Goal: Task Accomplishment & Management: Complete application form

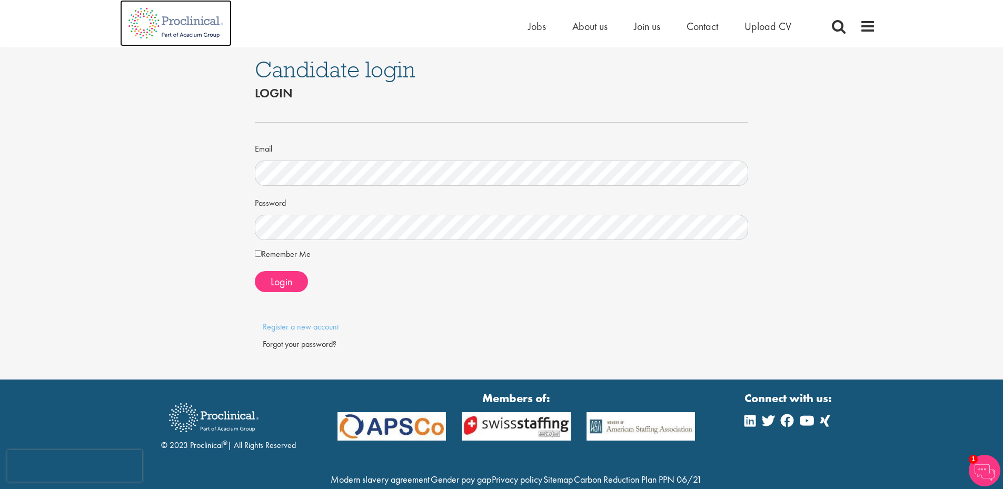
click at [185, 20] on img at bounding box center [176, 23] width 112 height 46
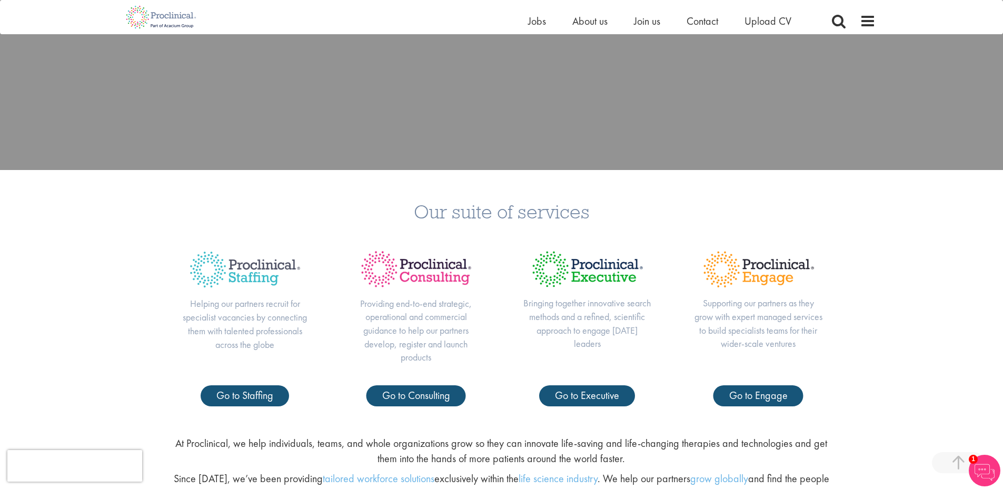
scroll to position [369, 0]
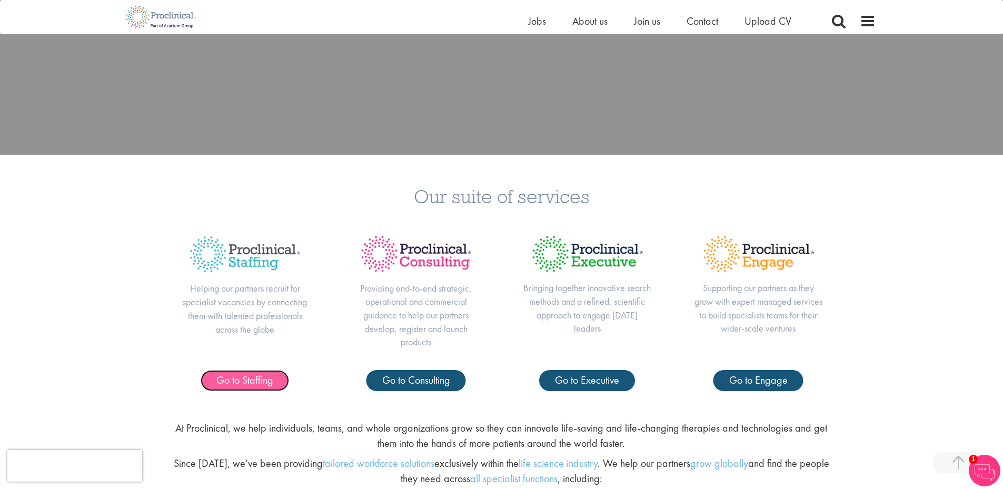
click at [264, 381] on span "Go to Staffing" at bounding box center [244, 380] width 57 height 14
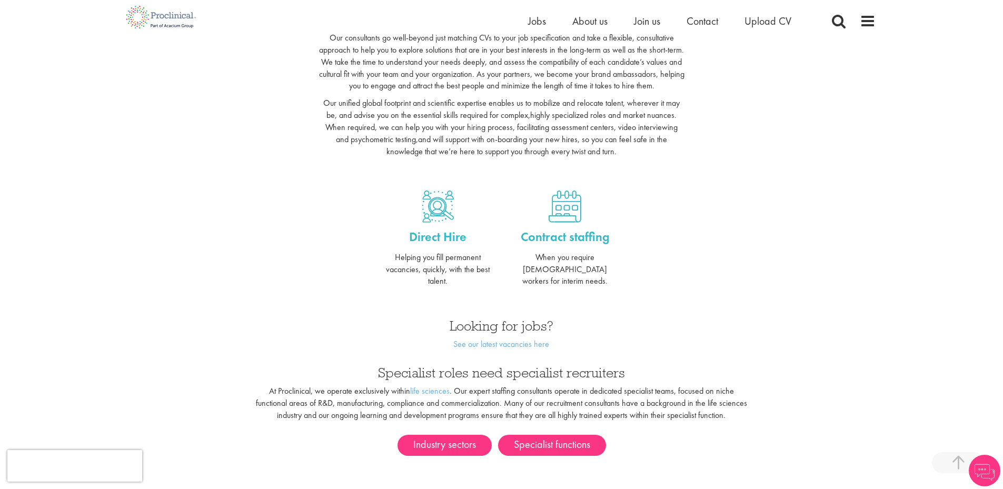
scroll to position [316, 0]
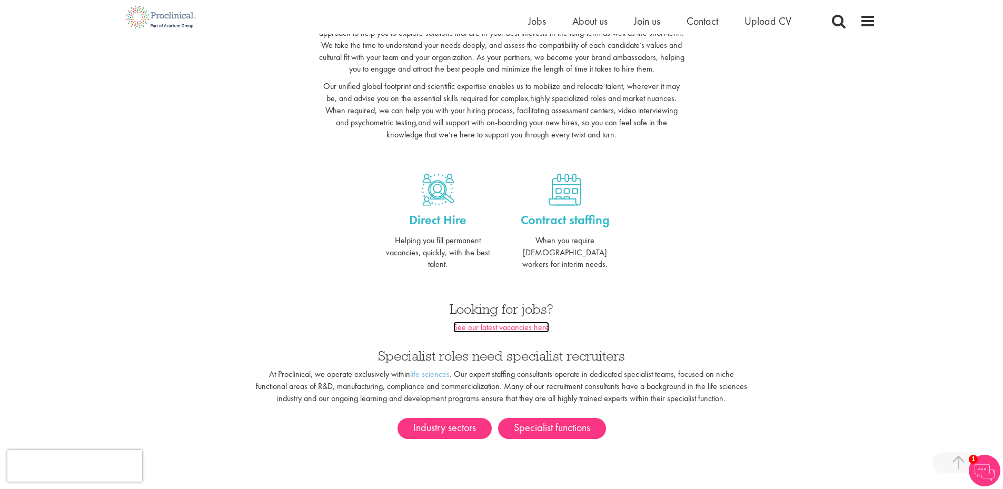
click at [536, 322] on link "See our latest vacancies here" at bounding box center [502, 327] width 96 height 11
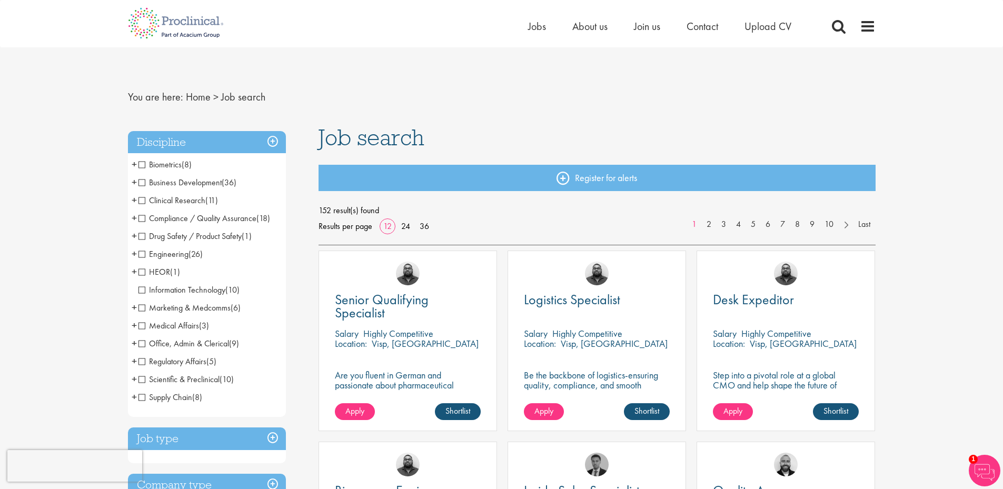
click at [137, 199] on li "Clinical Research (11) - + Clinical Research Associate (CRA) (3) Project/Study …" at bounding box center [207, 201] width 158 height 18
click at [141, 201] on span "Clinical Research" at bounding box center [172, 200] width 67 height 11
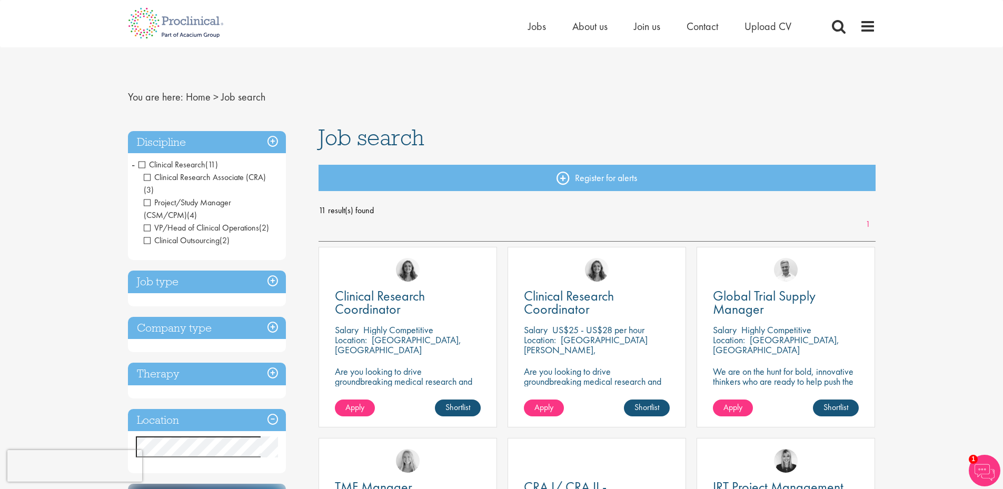
click at [141, 165] on span "Clinical Research" at bounding box center [172, 164] width 67 height 11
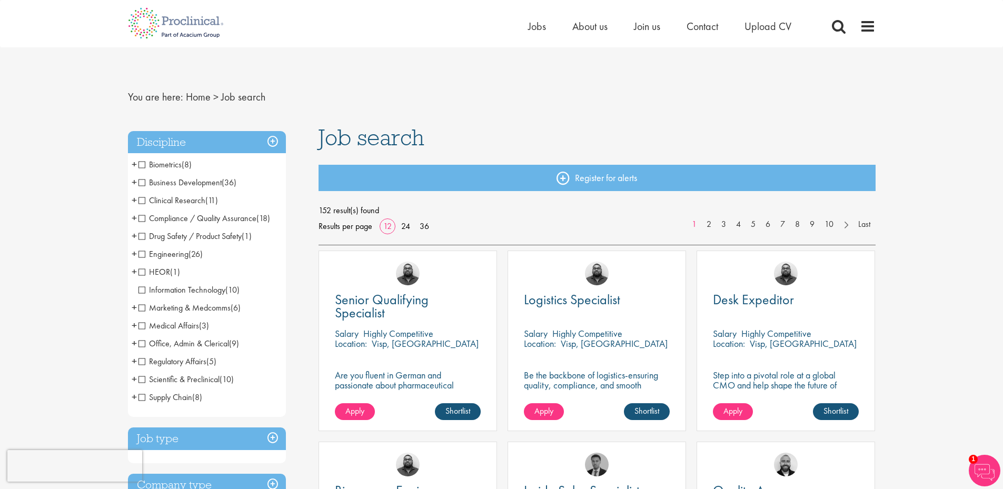
click at [135, 327] on span "+" at bounding box center [134, 326] width 5 height 16
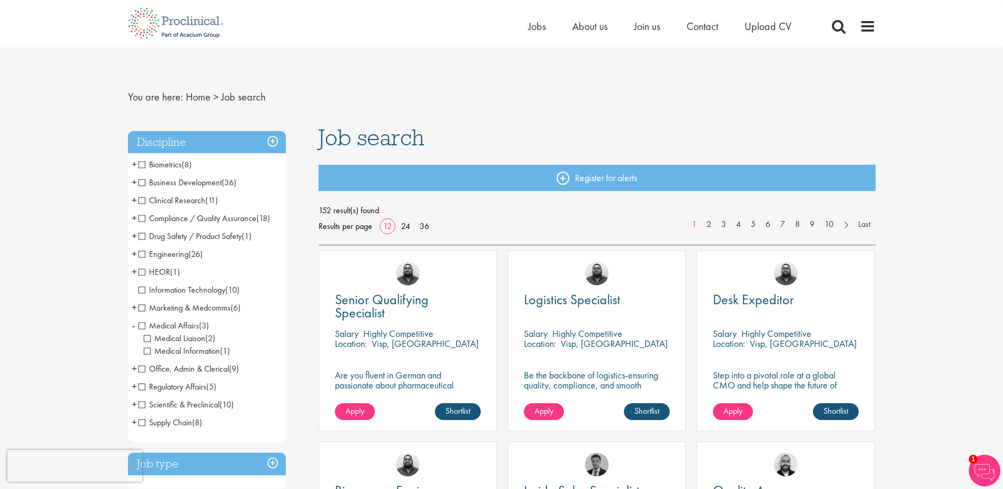
click at [134, 406] on span "+" at bounding box center [134, 405] width 5 height 16
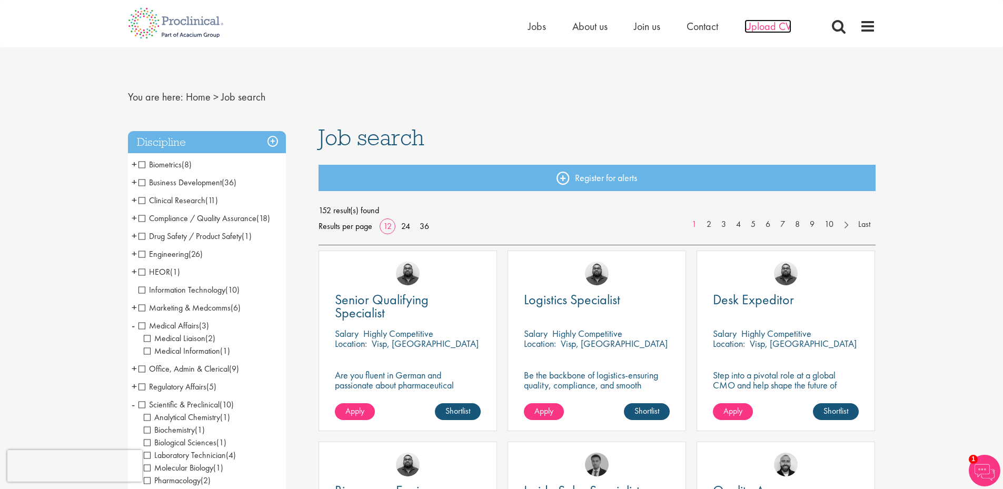
click at [769, 26] on span "Upload CV" at bounding box center [768, 26] width 47 height 14
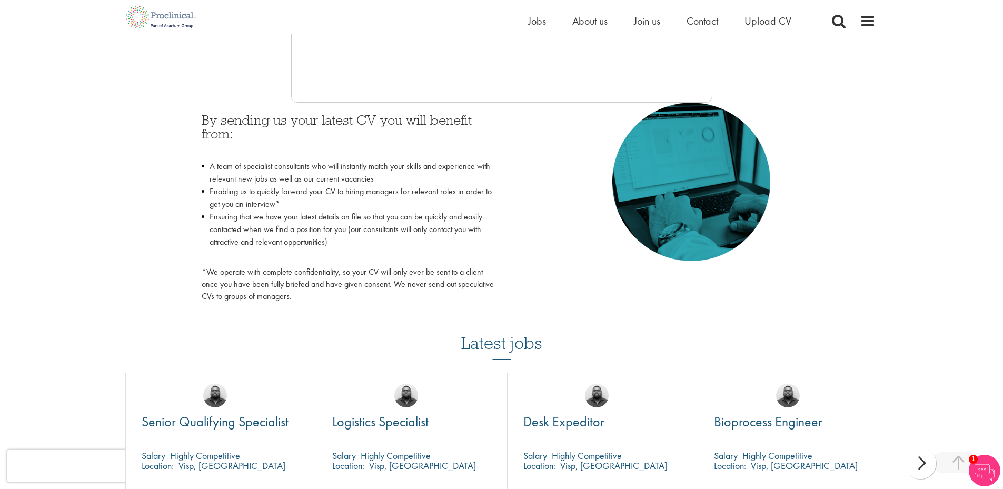
scroll to position [324, 0]
